Goal: Transaction & Acquisition: Obtain resource

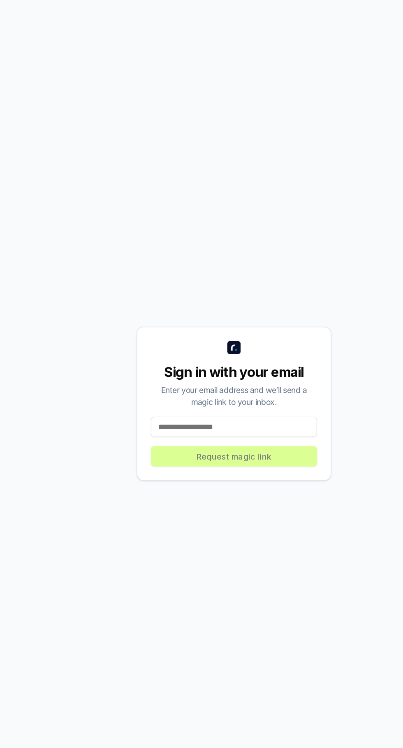
scroll to position [2, 0]
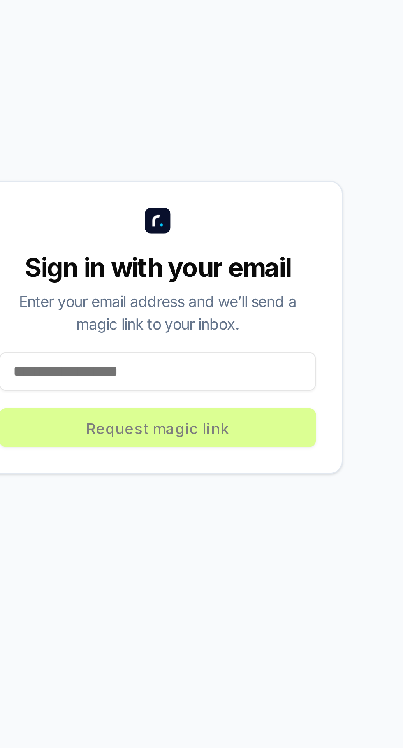
click at [158, 460] on input at bounding box center [201, 453] width 121 height 15
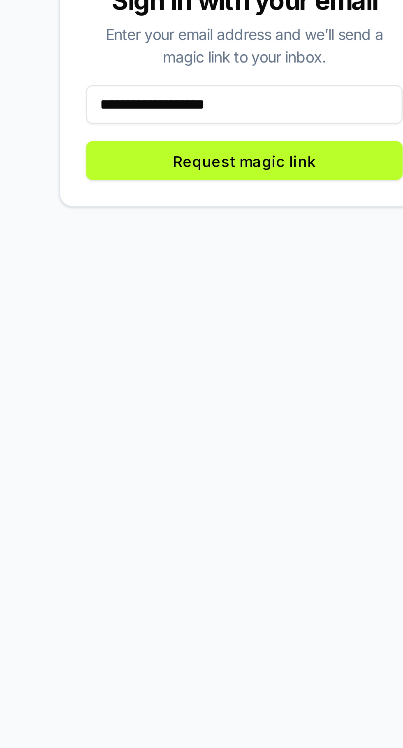
type input "**********"
click at [165, 482] on button "Request magic link" at bounding box center [201, 474] width 121 height 15
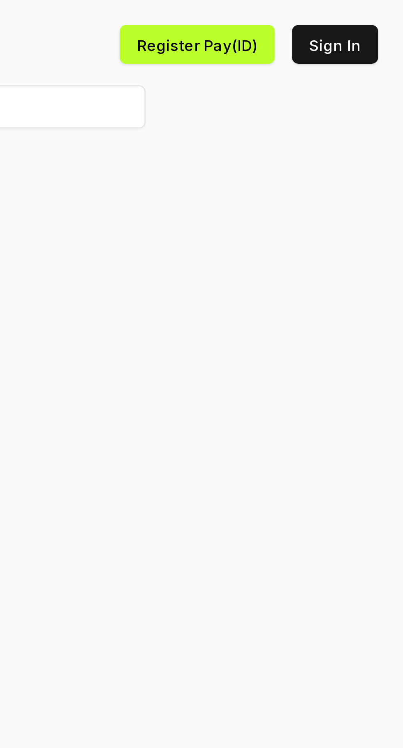
scroll to position [0, 0]
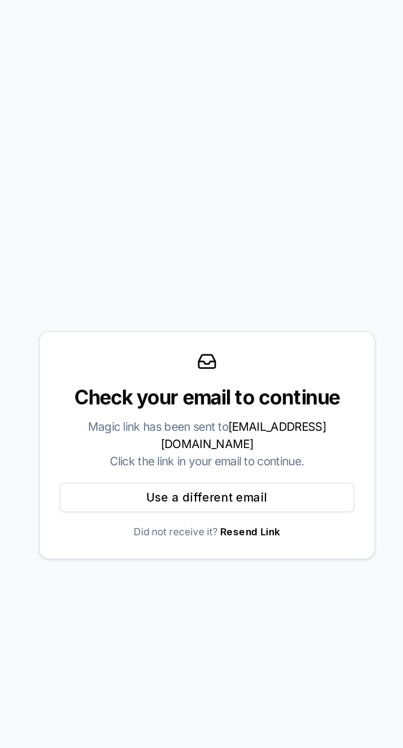
click at [154, 472] on button "Use a different email" at bounding box center [201, 465] width 147 height 15
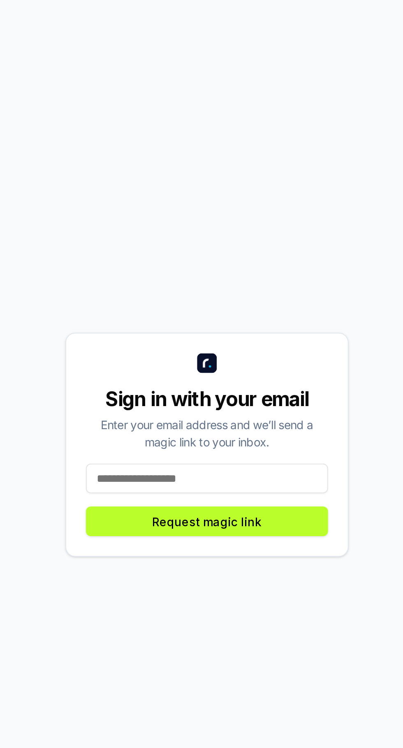
click at [149, 463] on input at bounding box center [201, 455] width 121 height 15
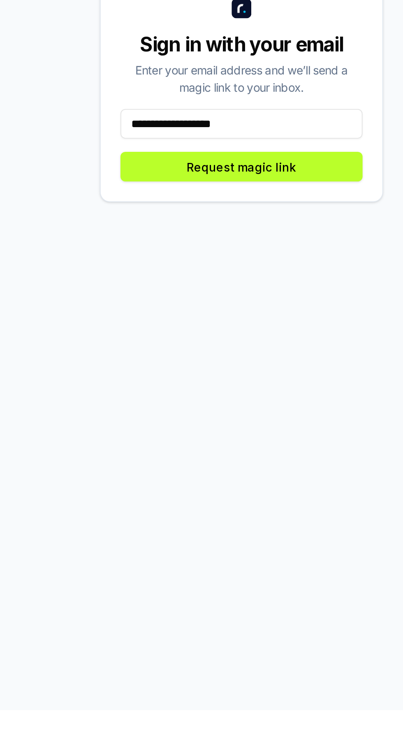
type input "**********"
click at [238, 484] on button "Request magic link" at bounding box center [201, 476] width 121 height 15
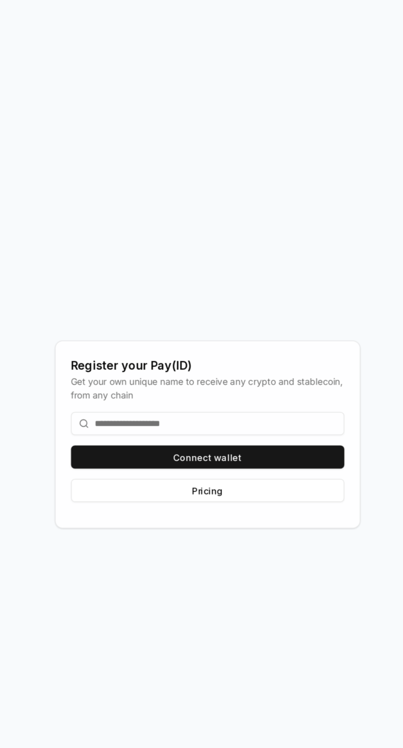
click at [249, 460] on button "Connect wallet" at bounding box center [201, 453] width 175 height 15
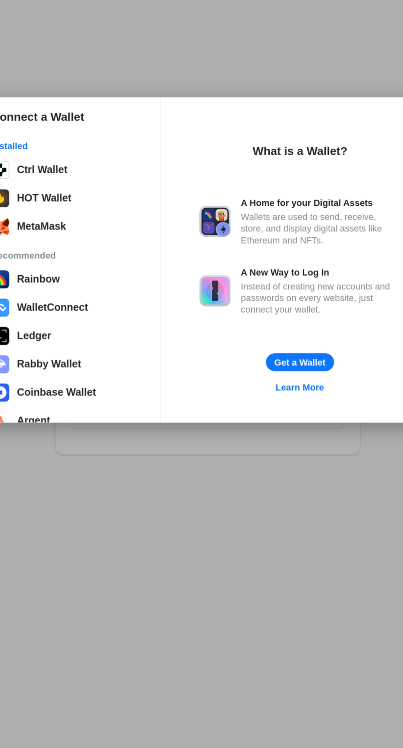
scroll to position [15, 0]
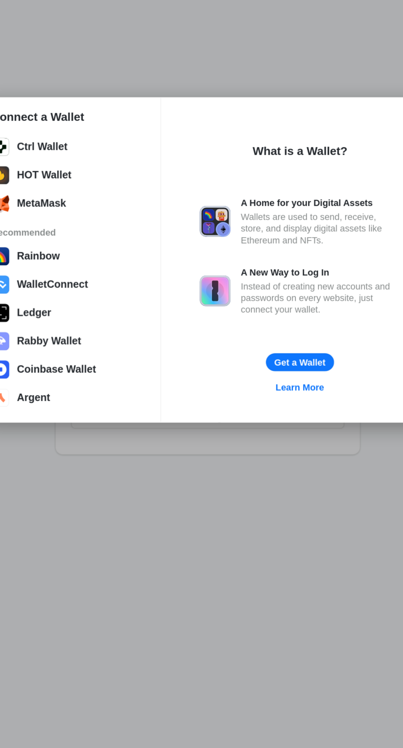
click at [270, 441] on button "Get a Wallet" at bounding box center [261, 440] width 44 height 12
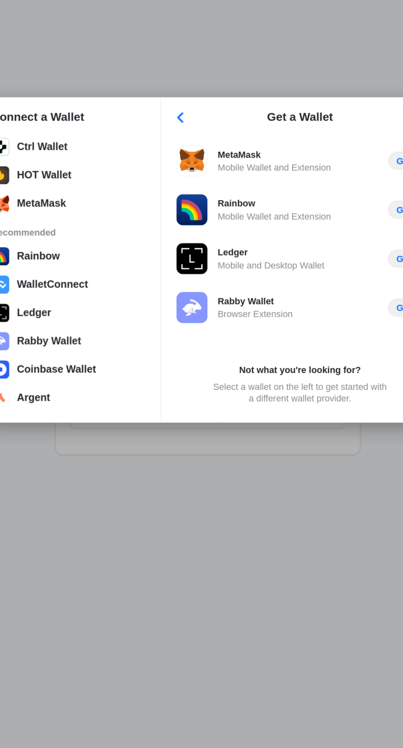
click at [223, 539] on div "Connect a Wallet Installed Ctrl Wallet HOT Wallet MetaMask Recommended Rainbow …" at bounding box center [202, 374] width 568 height 913
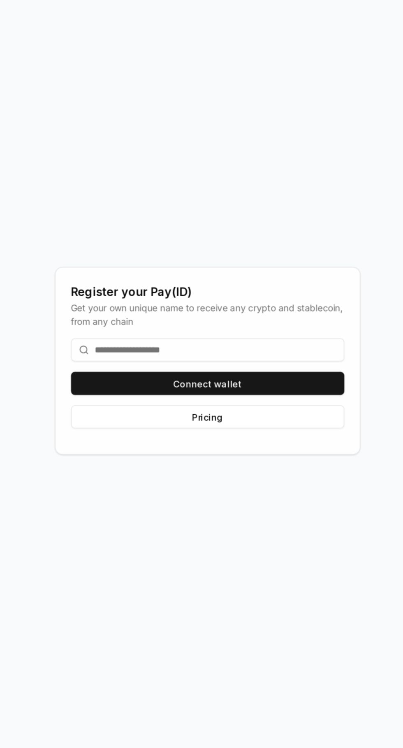
click at [237, 482] on button "Pricing" at bounding box center [201, 474] width 175 height 15
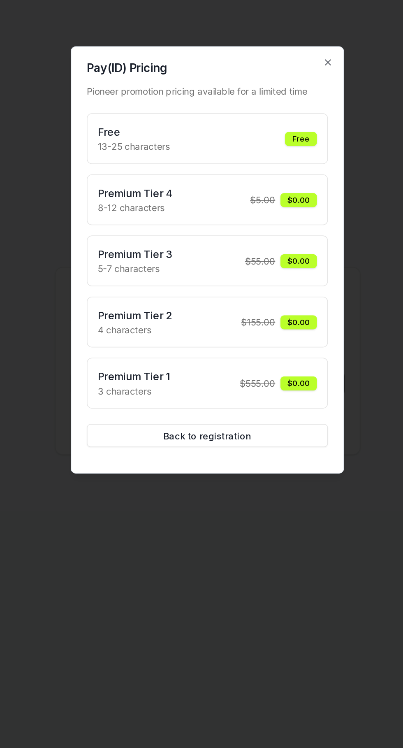
click at [255, 337] on div "$0.00" at bounding box center [260, 335] width 23 height 9
click at [260, 336] on div "$0.00" at bounding box center [260, 335] width 23 height 9
click at [264, 335] on div "$0.00" at bounding box center [260, 335] width 23 height 9
click at [268, 349] on div "Premium Tier 4 8-12 characters $ 5.00 $0.00" at bounding box center [202, 335] width 154 height 33
click at [258, 337] on div "$0.00" at bounding box center [260, 335] width 23 height 9
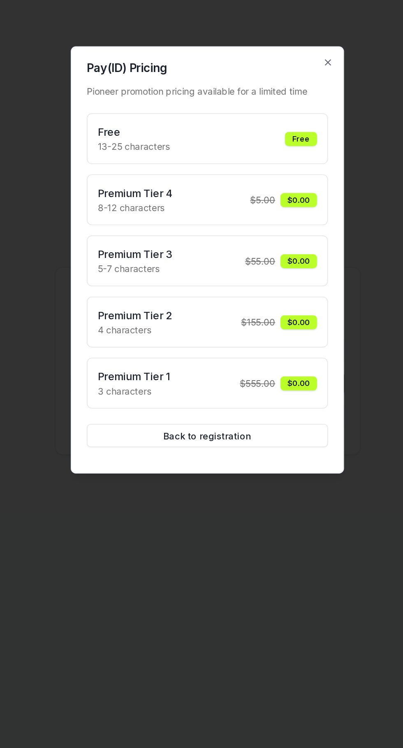
click at [189, 341] on div "Premium Tier 4 8-12 characters $ 5.00 $0.00" at bounding box center [202, 335] width 140 height 19
click at [153, 340] on p "8-12 characters" at bounding box center [156, 340] width 48 height 9
click at [156, 337] on p "8-12 characters" at bounding box center [156, 340] width 48 height 9
click at [152, 339] on p "8-12 characters" at bounding box center [156, 340] width 48 height 9
click at [156, 337] on p "8-12 characters" at bounding box center [156, 340] width 48 height 9
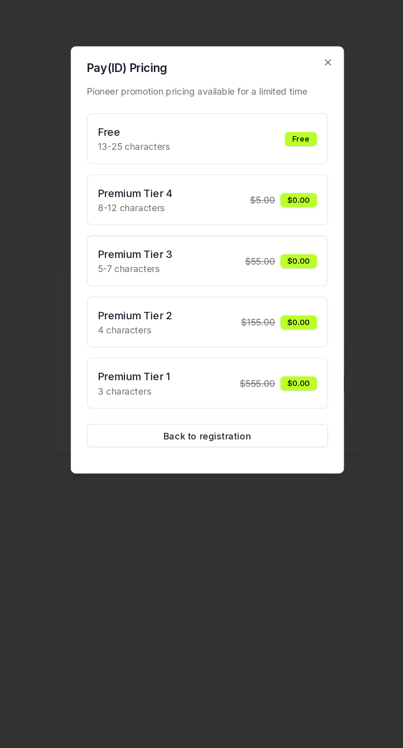
click at [158, 342] on p "8-12 characters" at bounding box center [156, 340] width 48 height 9
click at [164, 343] on p "8-12 characters" at bounding box center [156, 340] width 48 height 9
click at [260, 347] on div "Premium Tier 4 8-12 characters $ 5.00 $0.00" at bounding box center [202, 335] width 154 height 33
click at [266, 348] on div "Premium Tier 4 8-12 characters $ 5.00 $0.00" at bounding box center [202, 335] width 154 height 33
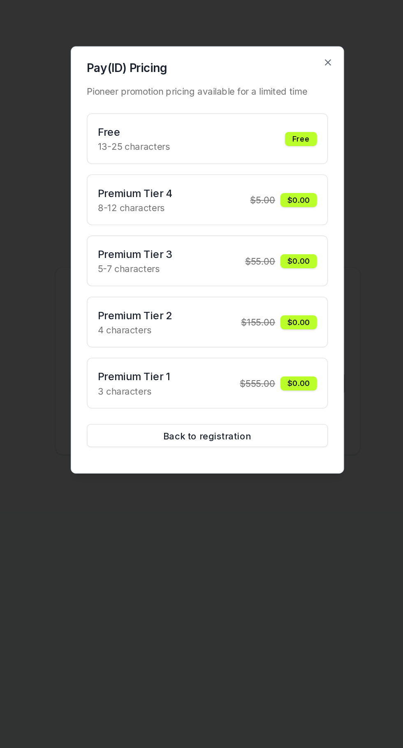
click at [261, 338] on div "$0.00" at bounding box center [260, 335] width 23 height 9
click at [261, 337] on div "$0.00" at bounding box center [260, 335] width 23 height 9
click at [251, 377] on div "$0.00" at bounding box center [260, 374] width 23 height 9
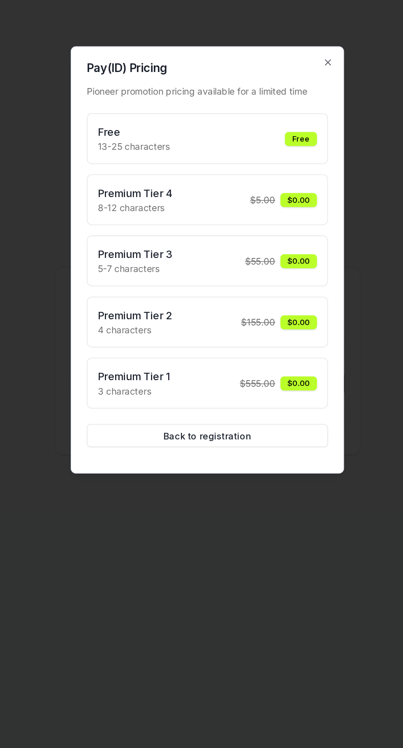
click at [256, 416] on div "$0.00" at bounding box center [260, 413] width 23 height 9
click at [256, 430] on div "Free 13-25 characters Free Premium Tier 4 8-12 characters $ 5.00 $0.00 Premium …" at bounding box center [202, 374] width 154 height 189
click at [258, 455] on div "$0.00" at bounding box center [260, 453] width 23 height 9
click at [256, 453] on div "$0.00" at bounding box center [260, 453] width 23 height 9
click at [258, 453] on div "$0.00" at bounding box center [260, 453] width 23 height 9
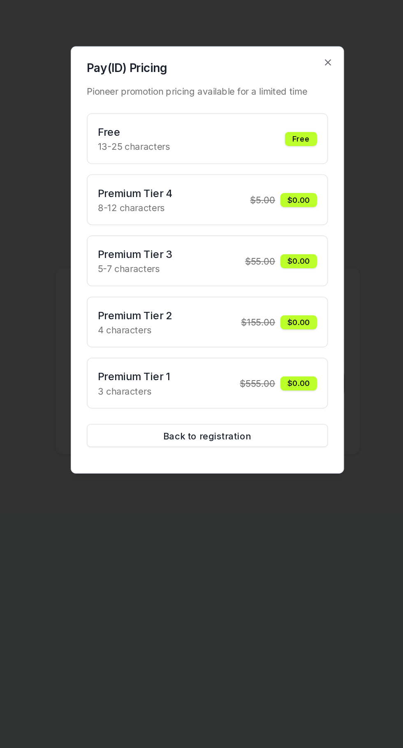
click at [220, 484] on button "Back to registration" at bounding box center [202, 486] width 154 height 15
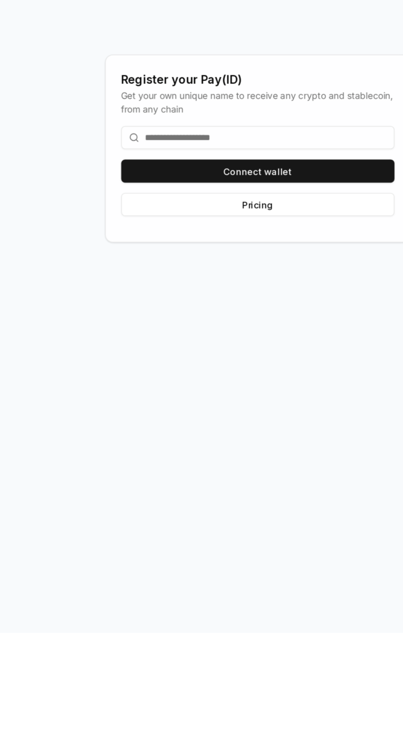
click at [224, 482] on button "Pricing" at bounding box center [201, 474] width 175 height 15
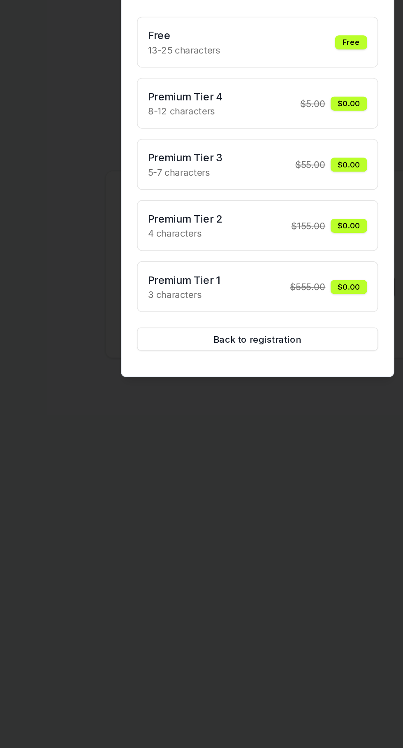
click at [254, 425] on div "Premium Tier 2 4 characters $ 155.00 $0.00" at bounding box center [202, 413] width 154 height 33
click at [261, 411] on div "$0.00" at bounding box center [260, 413] width 23 height 9
click at [260, 411] on div "$0.00" at bounding box center [260, 413] width 23 height 9
click at [259, 374] on div "$0.00" at bounding box center [260, 374] width 23 height 9
click at [254, 364] on div "Premium Tier 3 5-7 characters $ 55.00 $0.00" at bounding box center [202, 374] width 154 height 33
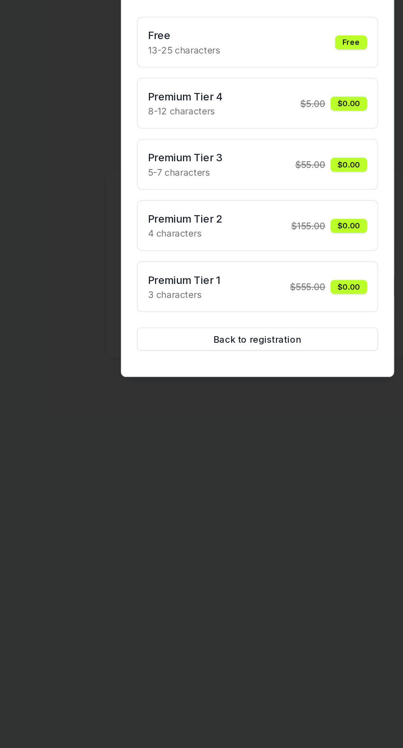
click at [255, 370] on div "$0.00" at bounding box center [260, 374] width 23 height 9
click at [249, 358] on div "Premium Tier 3 5-7 characters $ 55.00 $0.00" at bounding box center [202, 374] width 154 height 33
click at [250, 358] on div "Free 13-25 characters Free Premium Tier 4 8-12 characters $ 5.00 $0.00 Premium …" at bounding box center [202, 374] width 154 height 189
click at [220, 486] on button "Back to registration" at bounding box center [202, 486] width 154 height 15
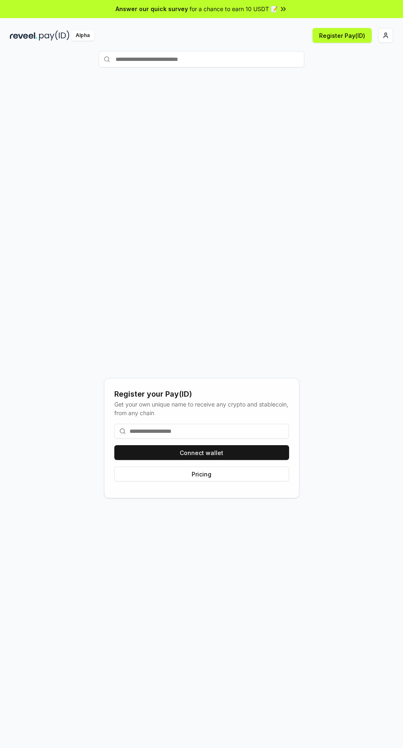
scroll to position [0, 0]
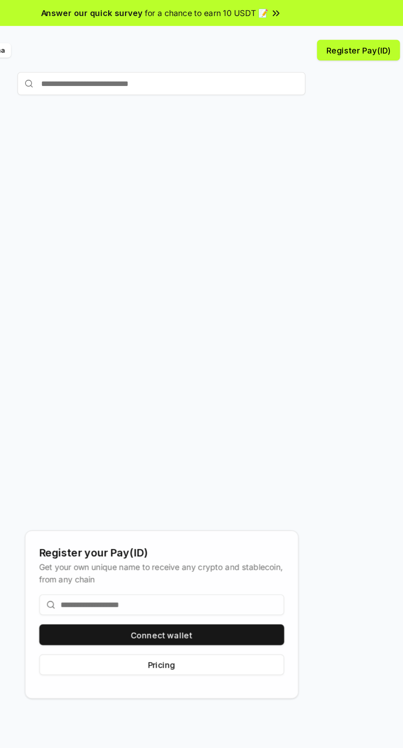
click at [273, 12] on span "for a chance to earn 10 USDT 📝" at bounding box center [234, 9] width 88 height 9
